Goal: Information Seeking & Learning: Learn about a topic

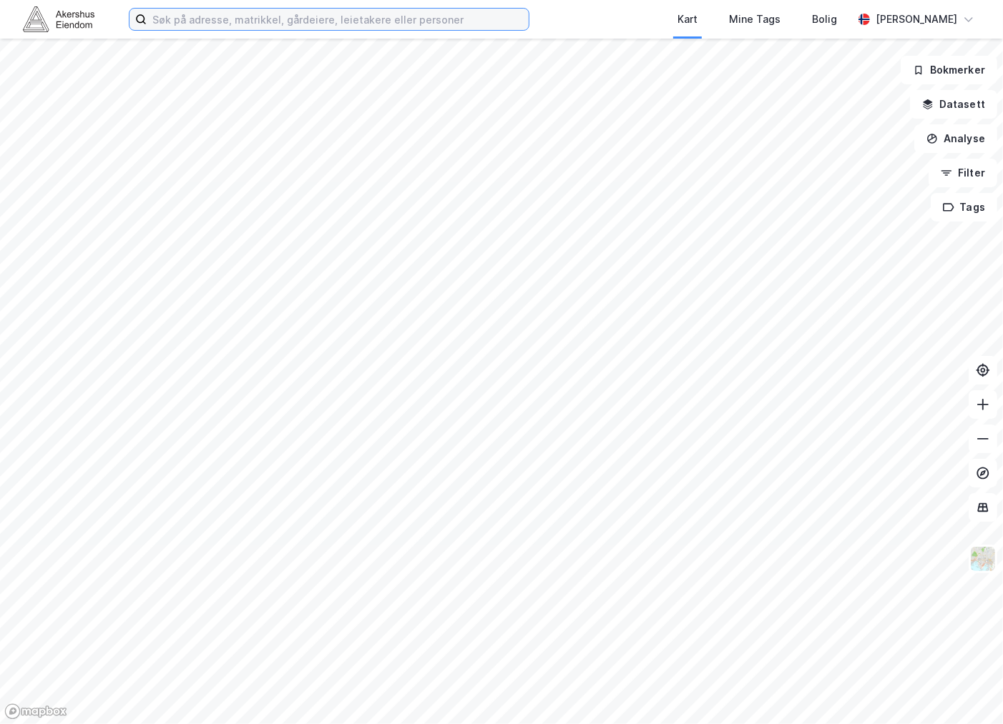
click at [245, 9] on input at bounding box center [338, 19] width 382 height 21
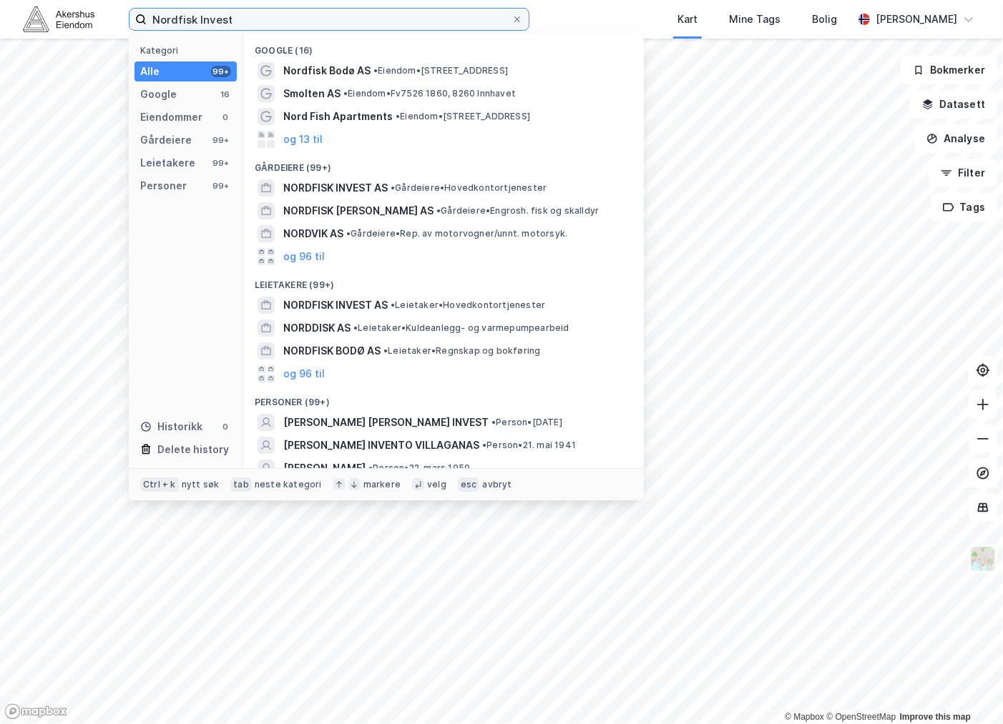
type input "Nordfisk Invest"
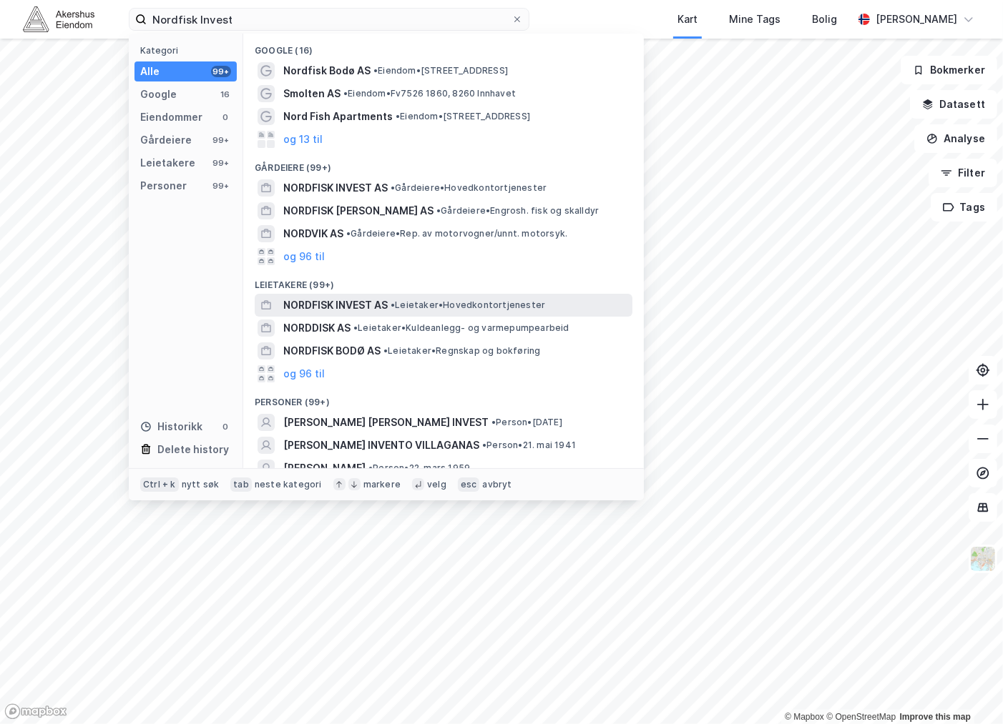
click at [426, 307] on span "• Leietaker • Hovedkontortjenester" at bounding box center [467, 305] width 154 height 11
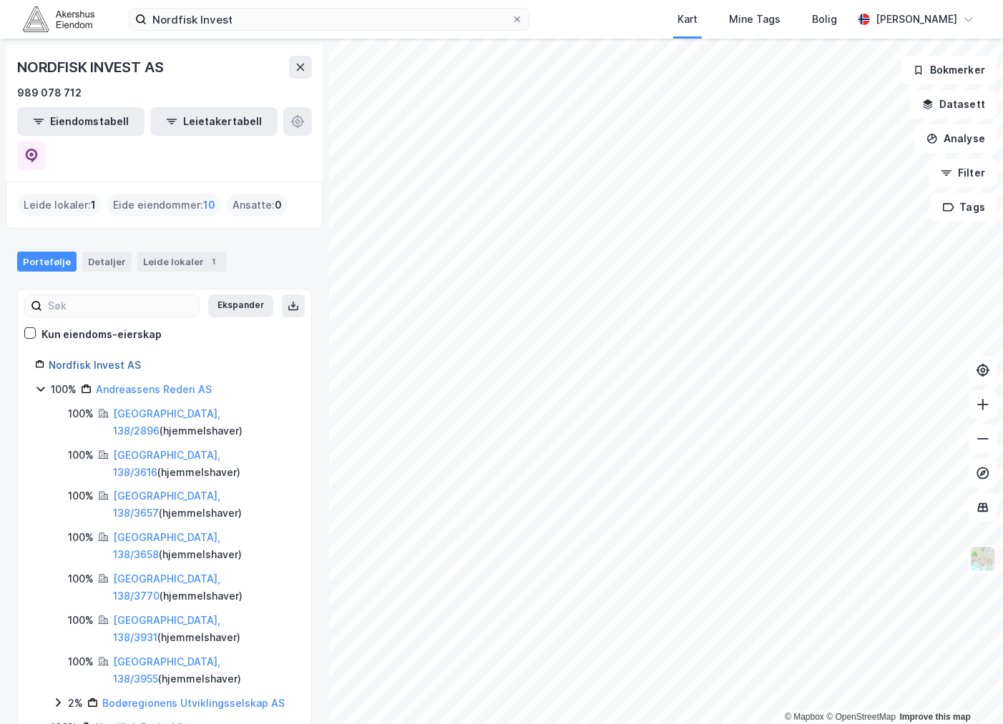
click at [87, 359] on link "Nordfisk Invest AS" at bounding box center [95, 365] width 92 height 12
click at [59, 359] on link "Nordfisk Invest AS" at bounding box center [95, 365] width 92 height 12
click at [83, 359] on link "Nordfisk Invest AS" at bounding box center [95, 365] width 92 height 12
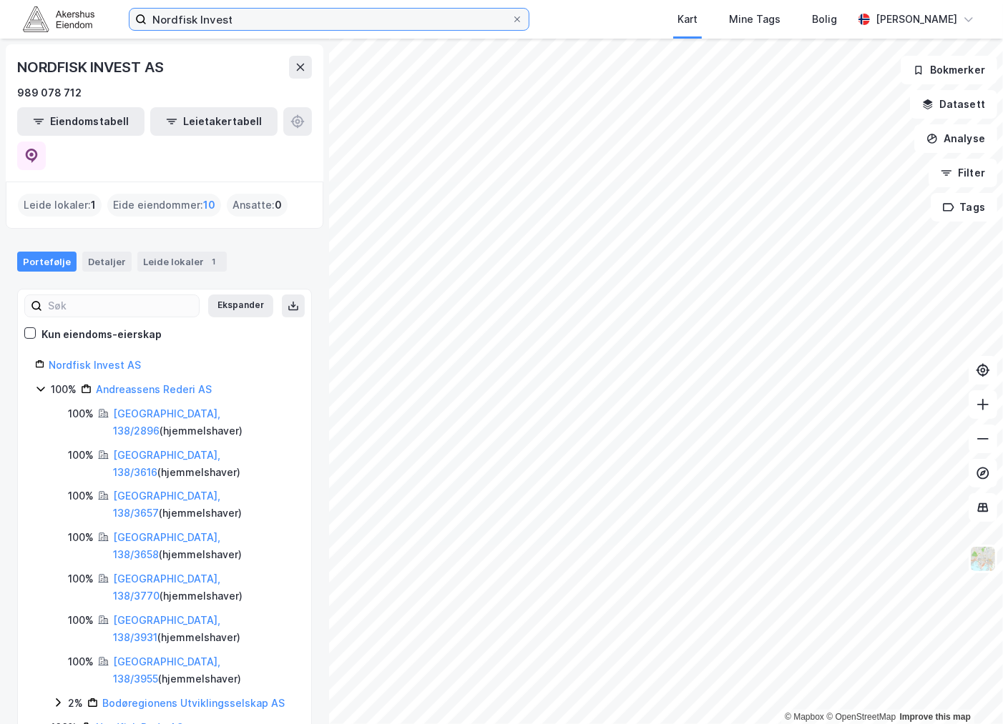
click at [270, 22] on input "Nordfisk Invest" at bounding box center [329, 19] width 365 height 21
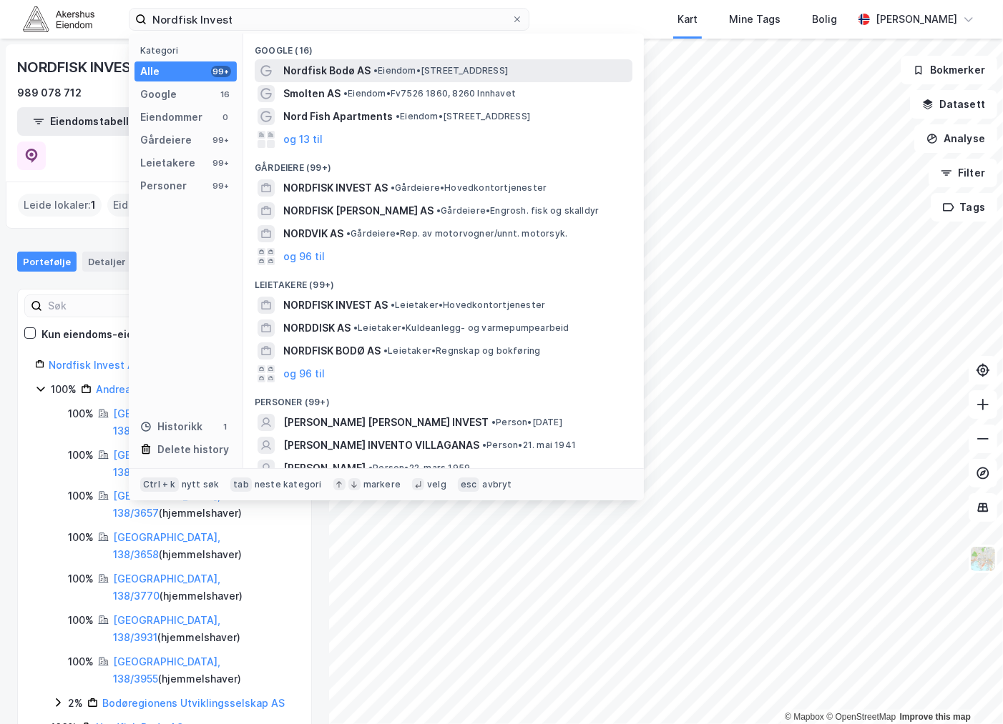
click at [341, 70] on span "Nordfisk Bodø AS" at bounding box center [326, 70] width 87 height 17
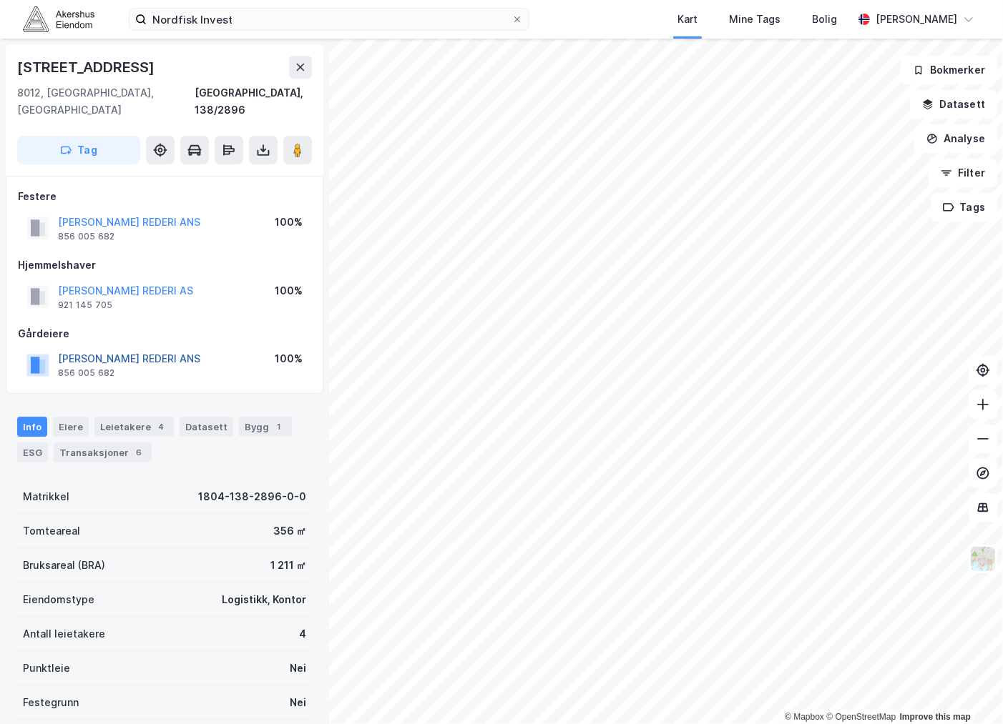
click at [0, 0] on button "[PERSON_NAME] REDERI ANS" at bounding box center [0, 0] width 0 height 0
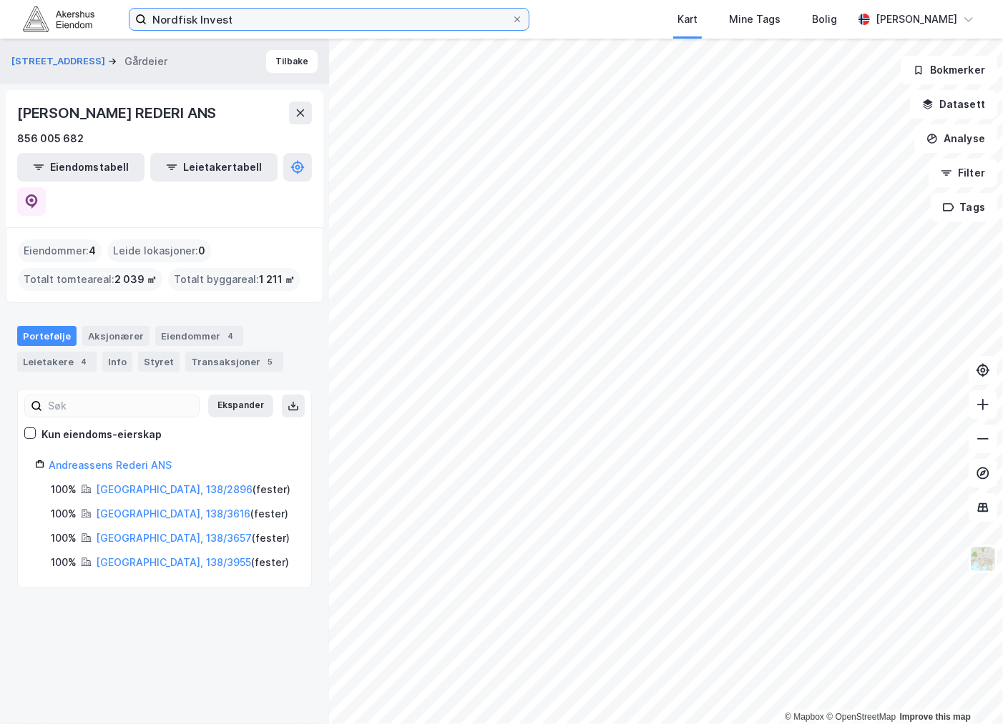
click at [252, 14] on input "Nordfisk Invest" at bounding box center [329, 19] width 365 height 21
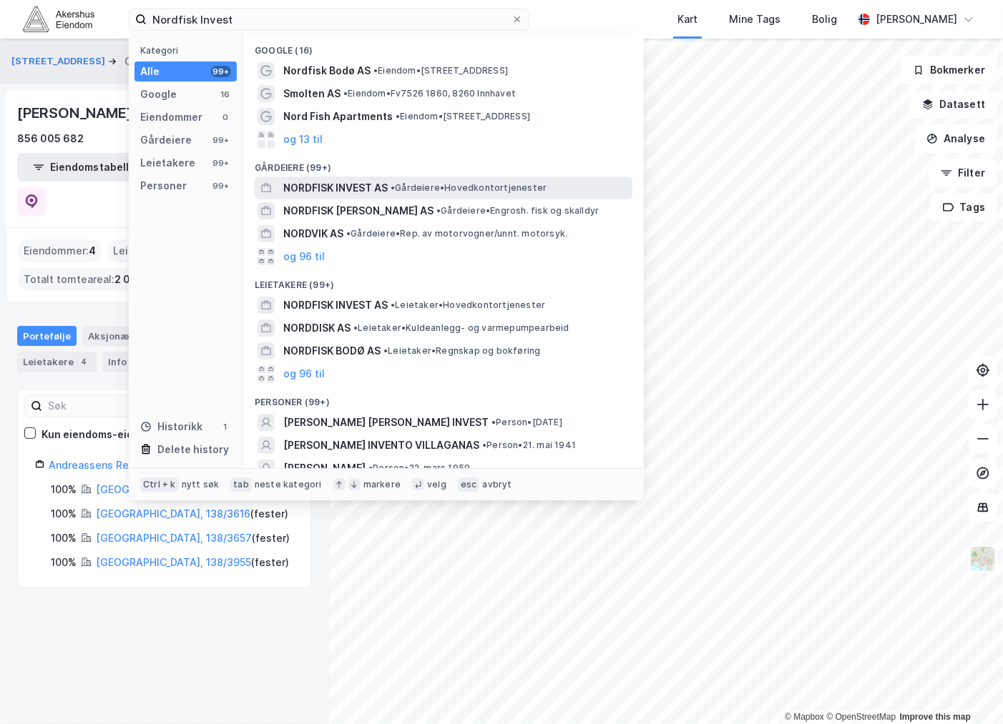
click at [425, 188] on span "• Gårdeiere • Hovedkontortjenester" at bounding box center [468, 187] width 156 height 11
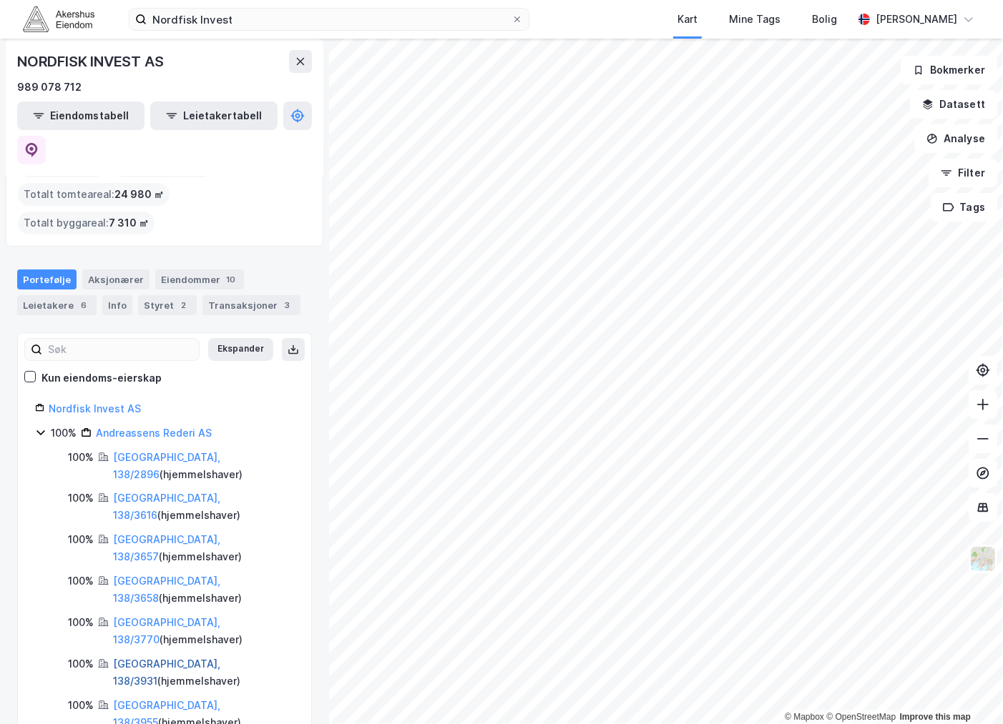
scroll to position [44, 0]
